Goal: Connect with others: Connect with others

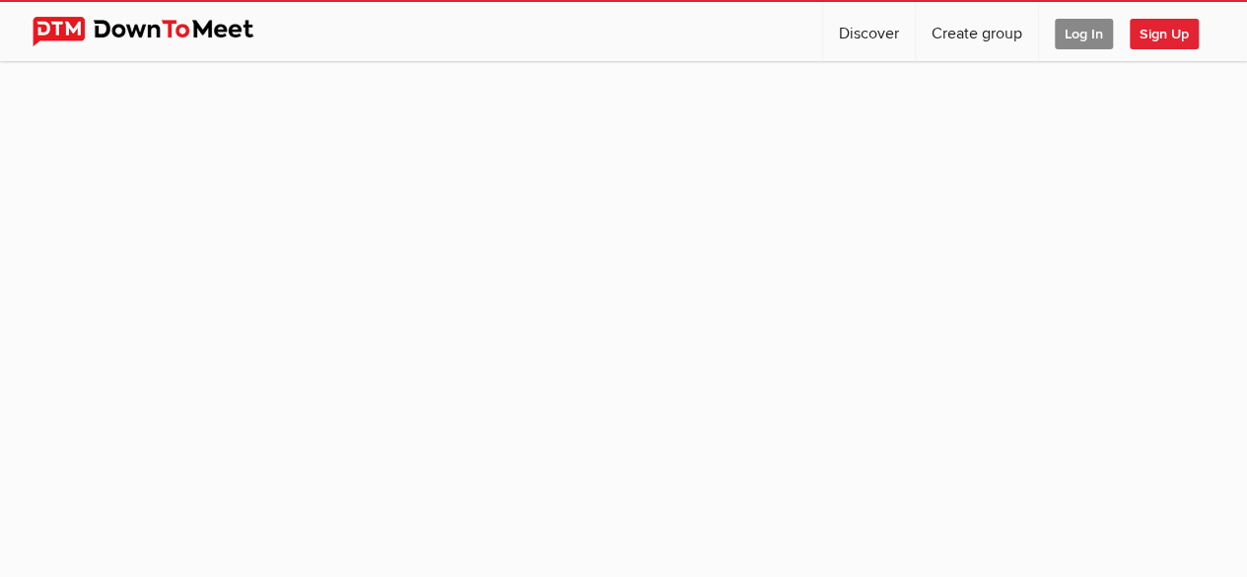
click at [790, 302] on sp-group-item at bounding box center [623, 320] width 1247 height 519
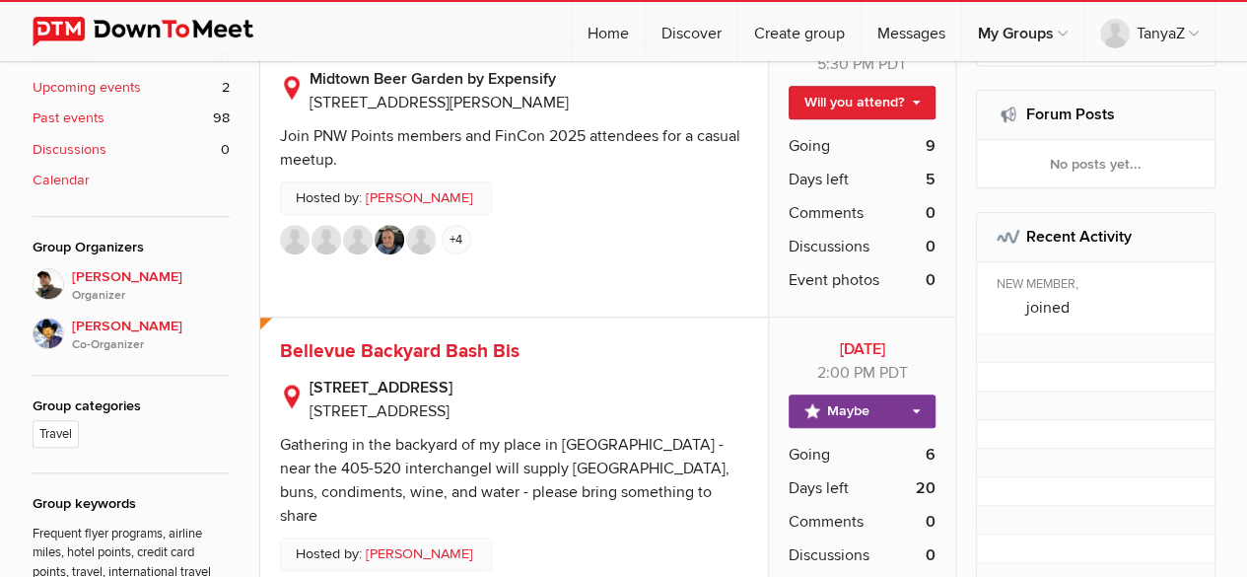
scroll to position [690, 0]
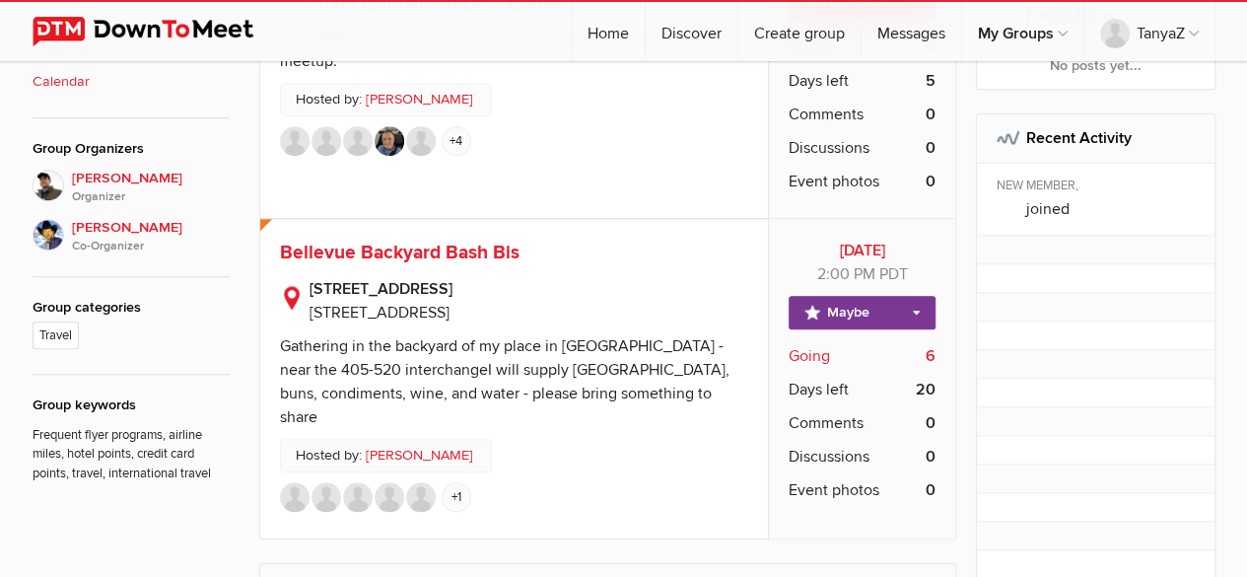
click at [925, 356] on b "6" at bounding box center [930, 356] width 10 height 24
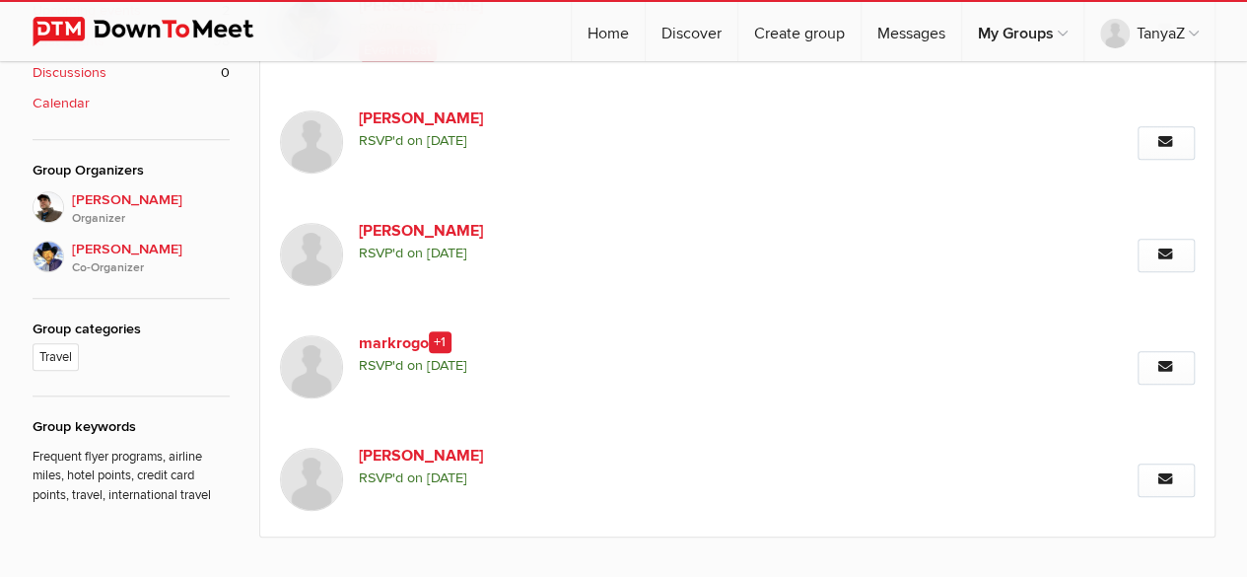
scroll to position [471, 0]
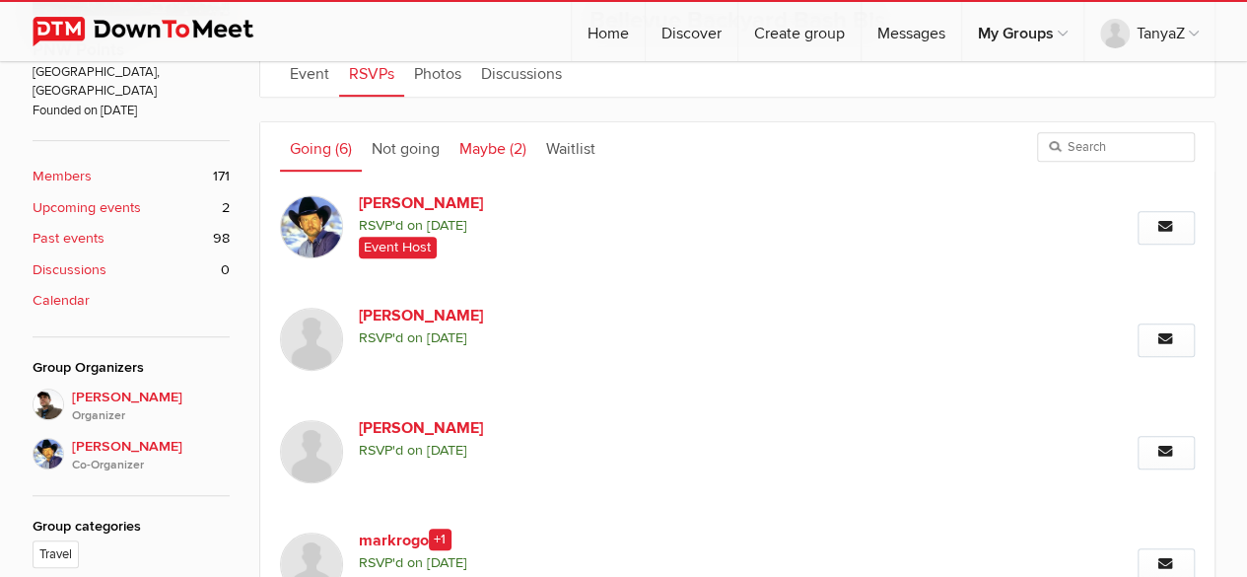
click at [516, 143] on span "(2)" at bounding box center [518, 149] width 17 height 20
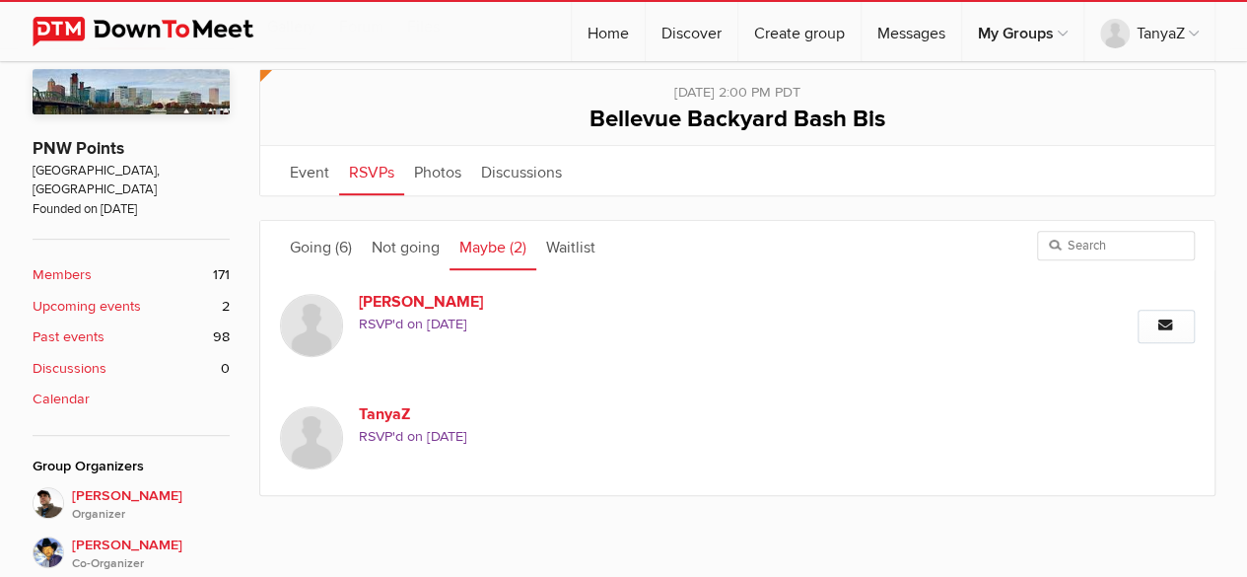
scroll to position [274, 0]
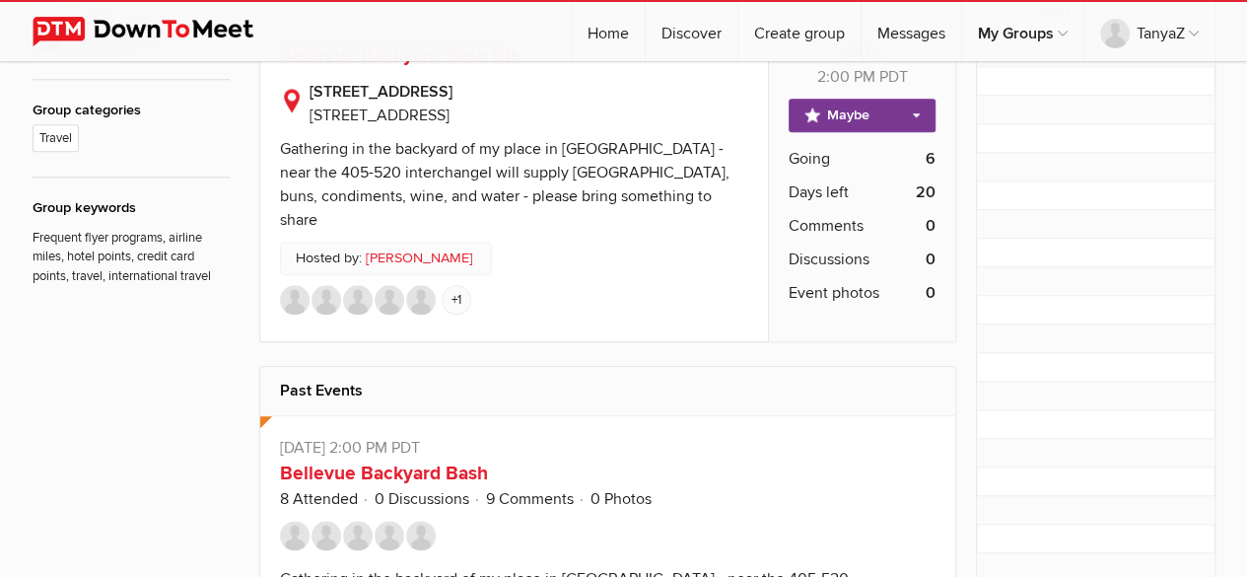
scroll to position [394, 0]
